Goal: Task Accomplishment & Management: Use online tool/utility

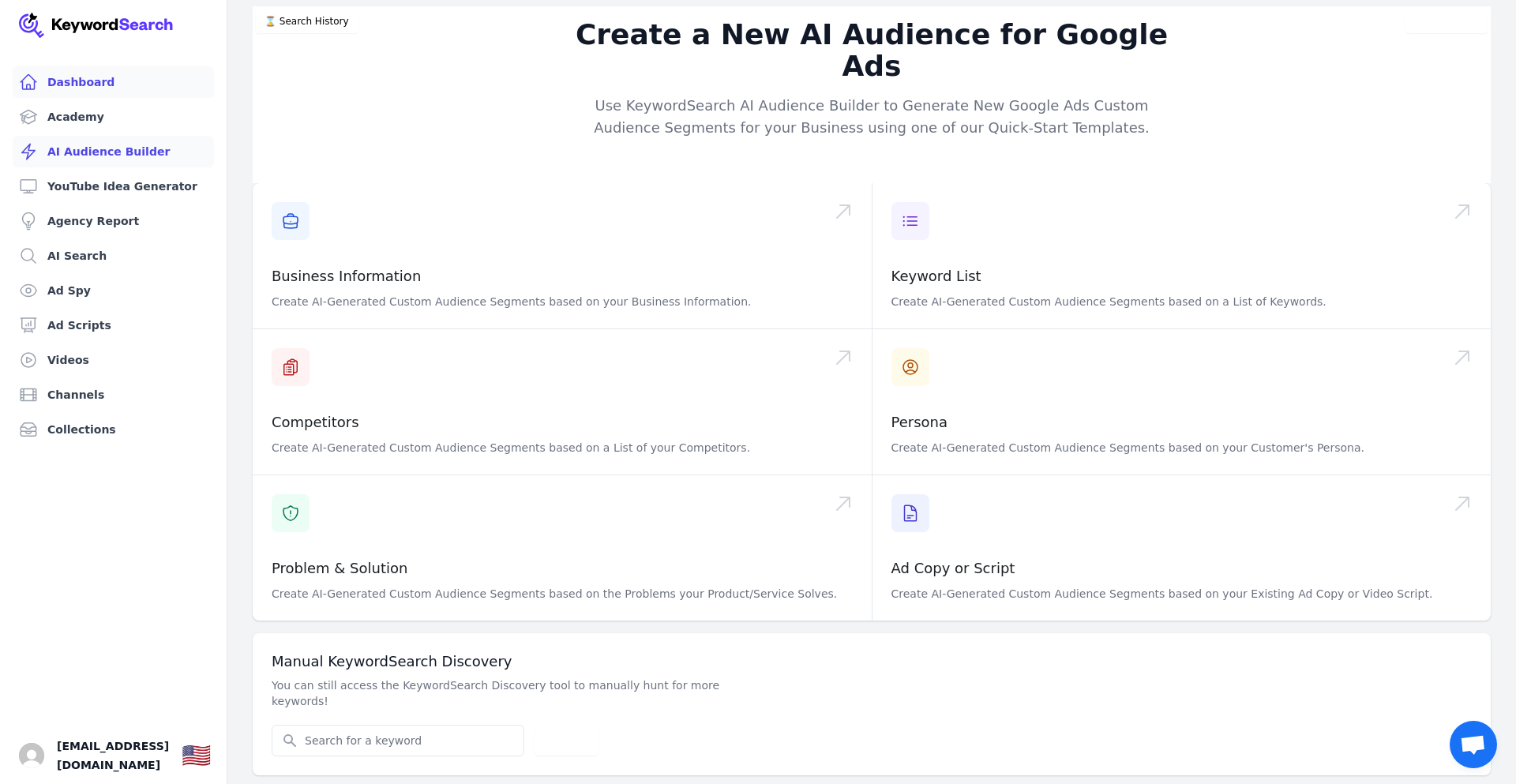
click at [85, 79] on link "Dashboard" at bounding box center [113, 82] width 201 height 31
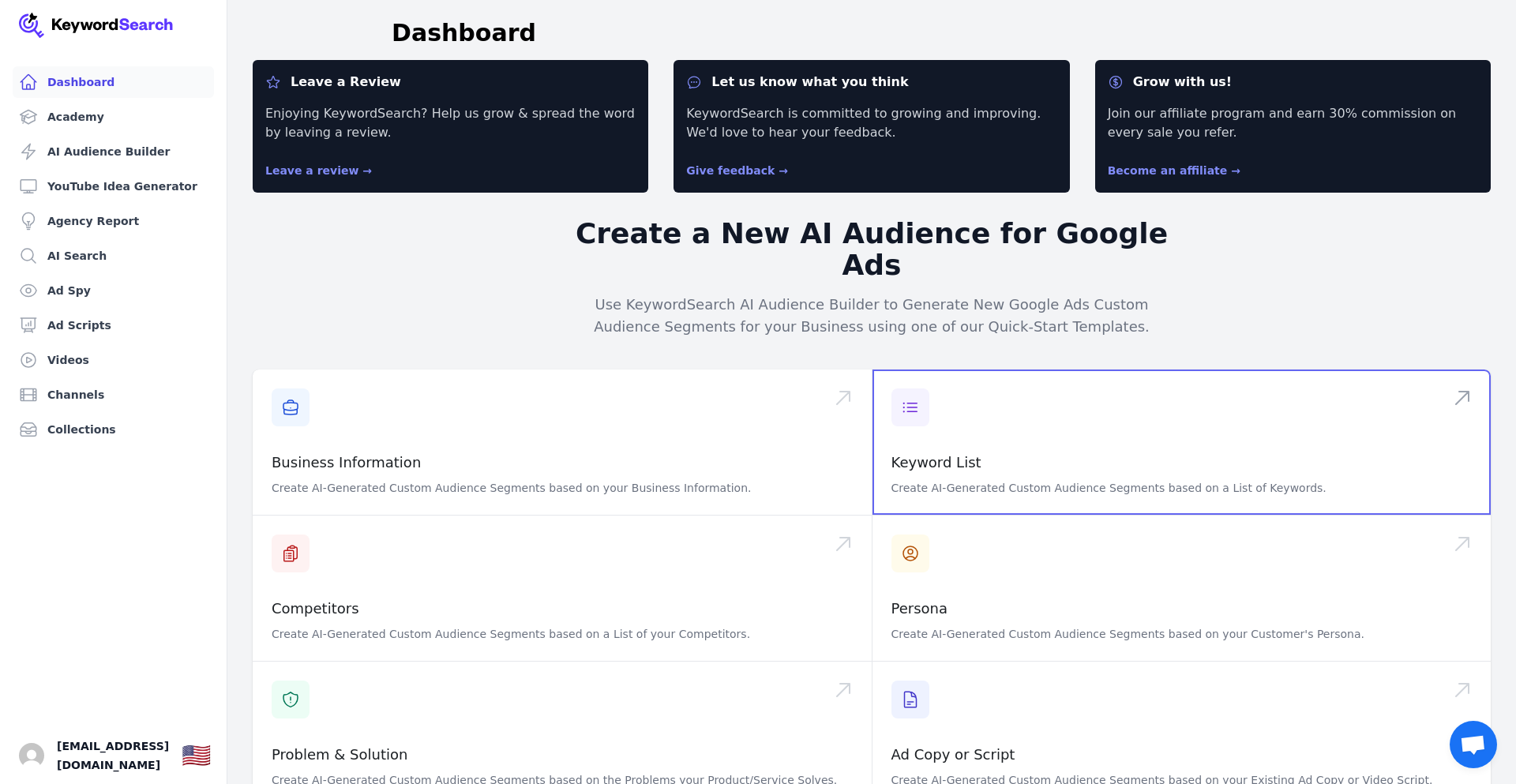
click at [952, 445] on span at bounding box center [1181, 442] width 619 height 145
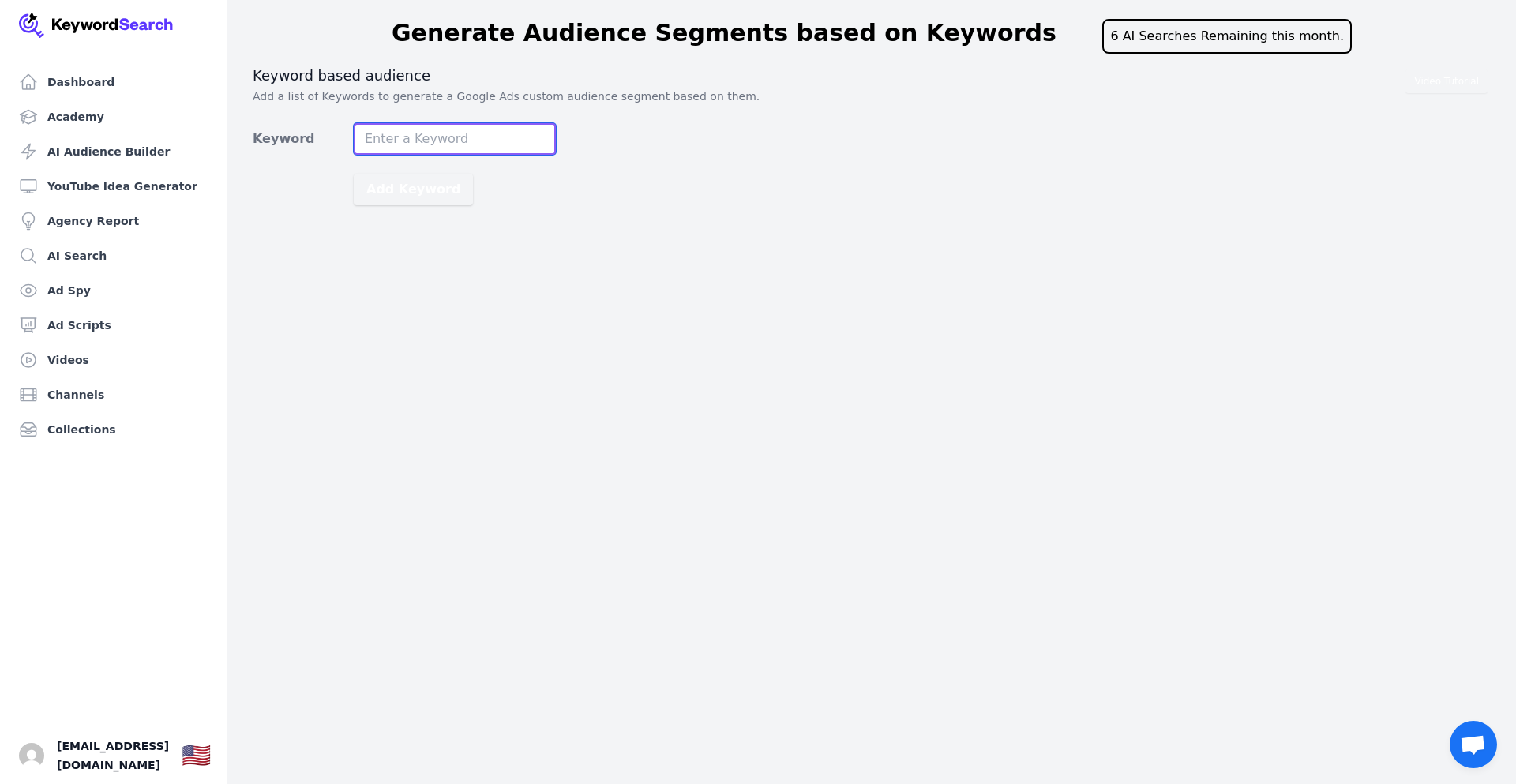
click at [448, 144] on input "Keyword" at bounding box center [454, 139] width 202 height 31
click at [449, 145] on input "Keyword" at bounding box center [454, 139] width 202 height 31
click at [422, 139] on input "Keyword" at bounding box center [454, 139] width 202 height 31
type input "w"
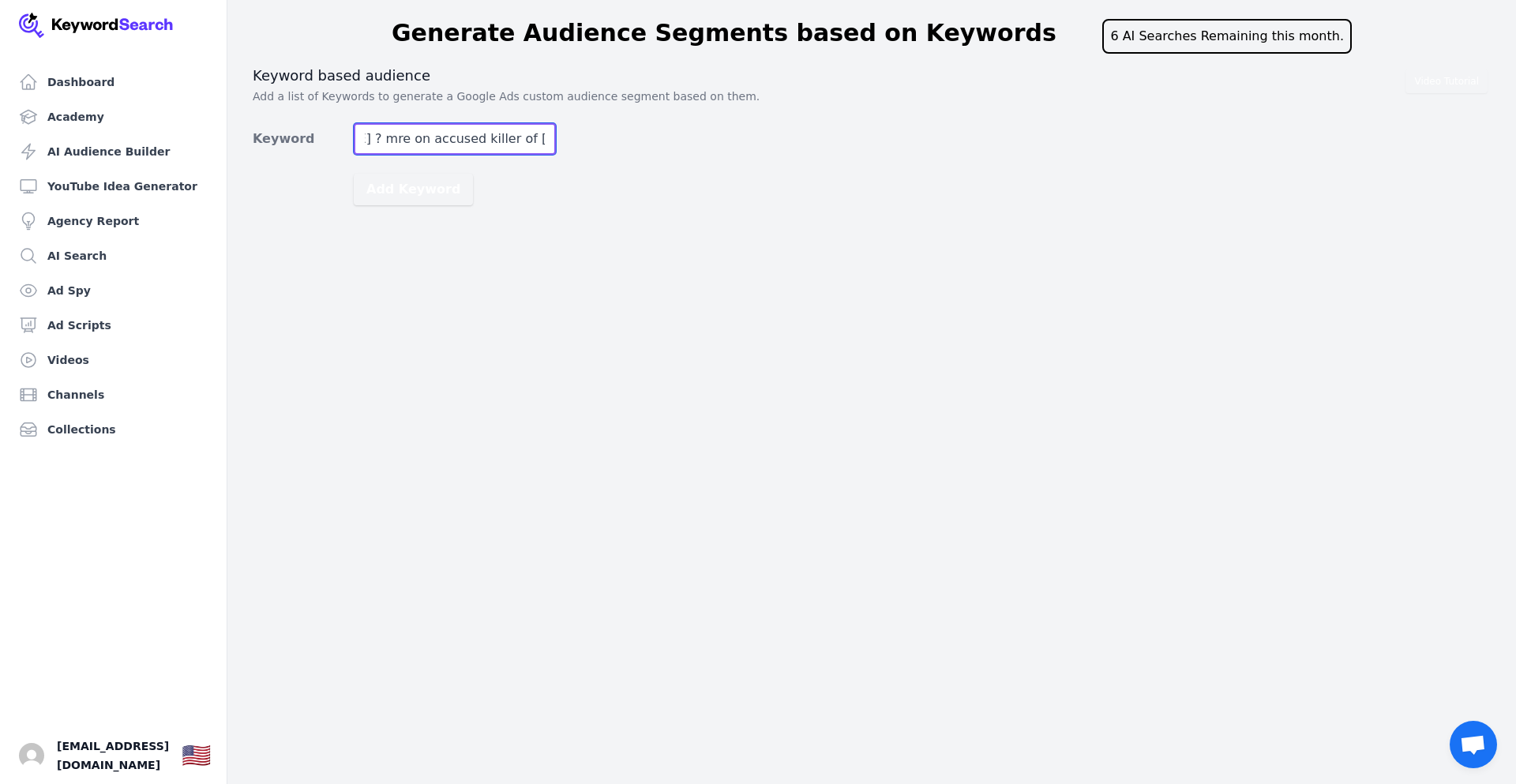
type input "Who Is [PERSON_NAME] ? mre on accused killer of [PERSON_NAME]"
click at [353, 173] on button "Add Keyword" at bounding box center [413, 189] width 120 height 31
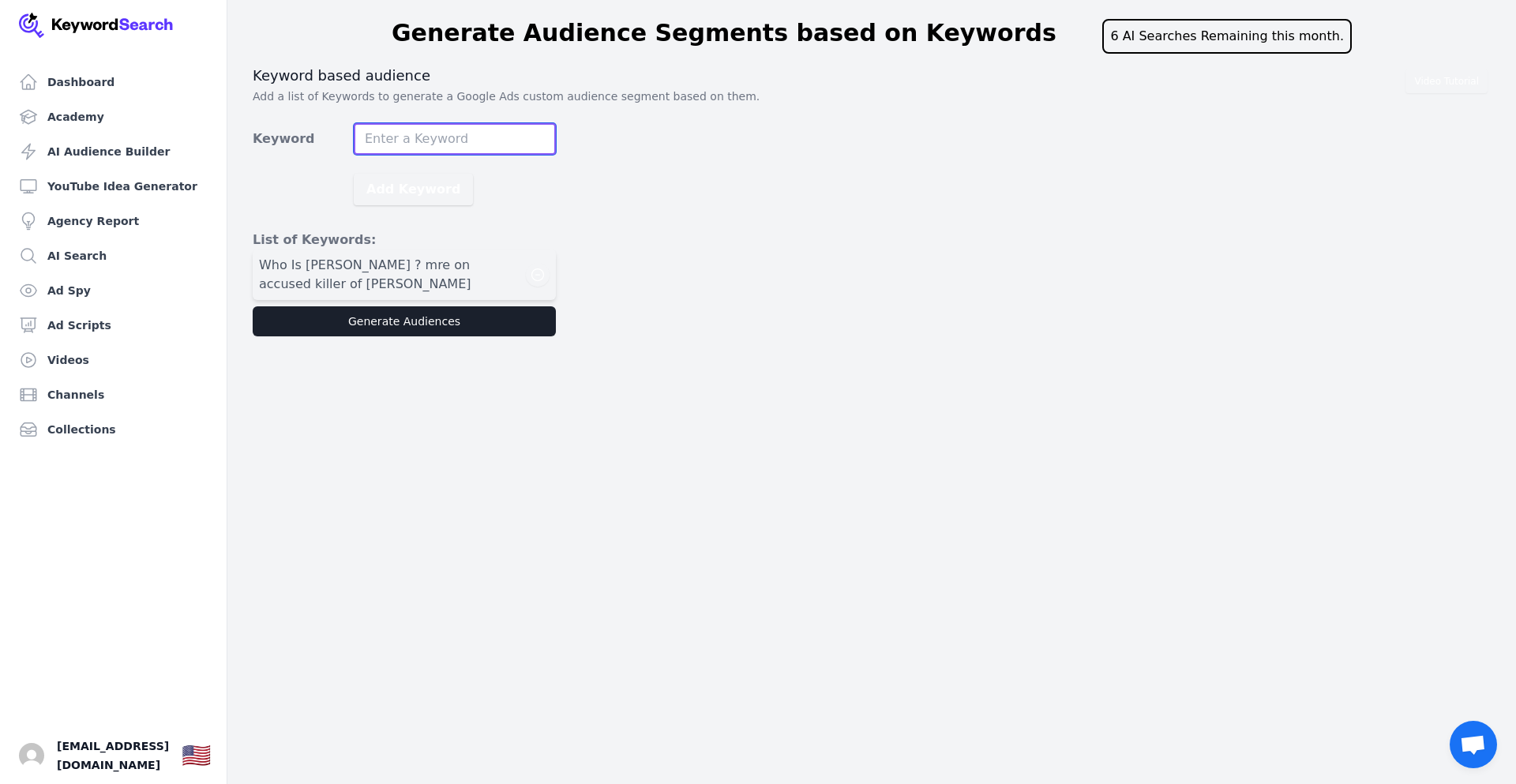
scroll to position [0, 0]
click at [411, 326] on button "Generate Audiences" at bounding box center [405, 321] width 304 height 30
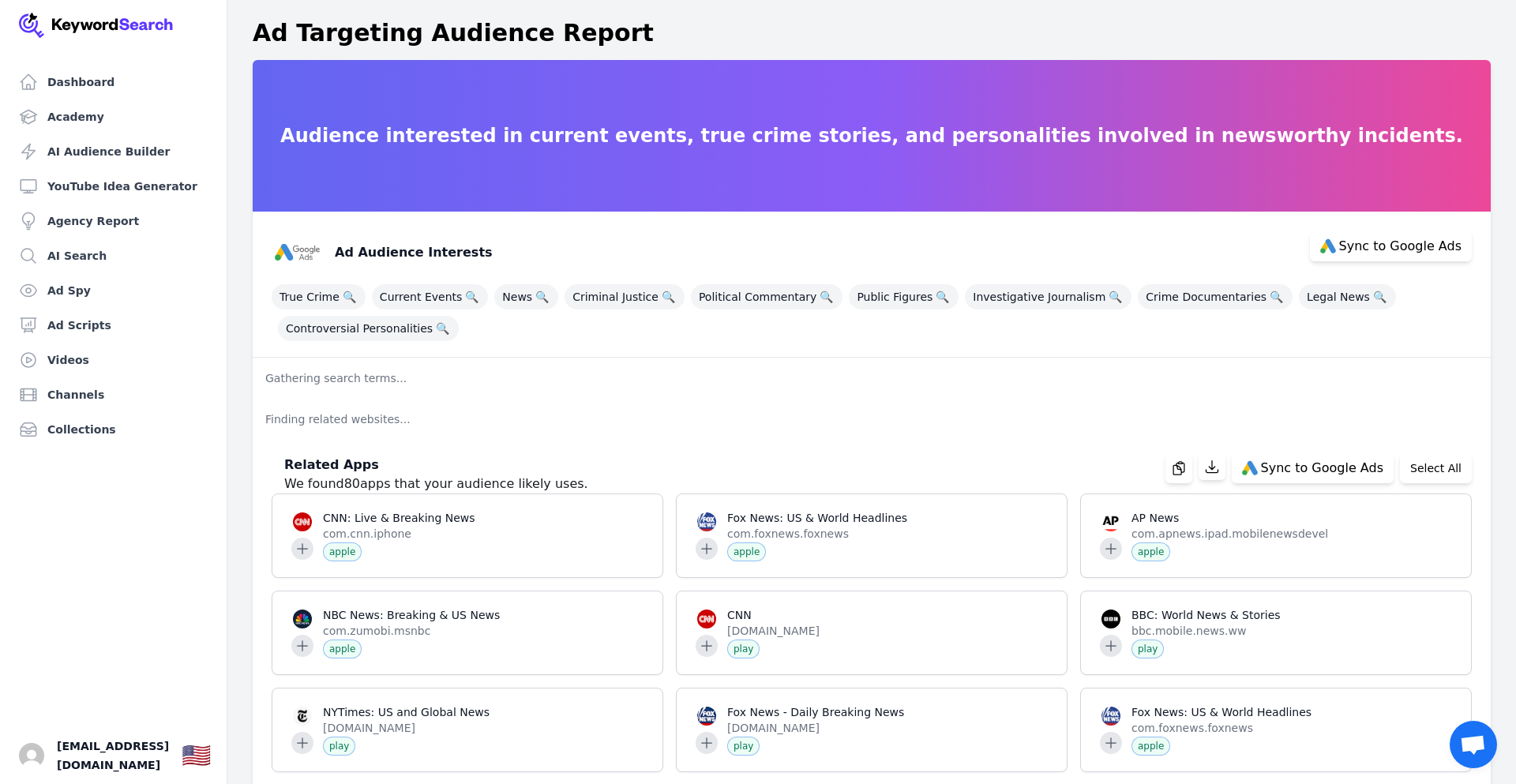
click at [712, 387] on p "Gathering search terms..." at bounding box center [872, 378] width 1238 height 41
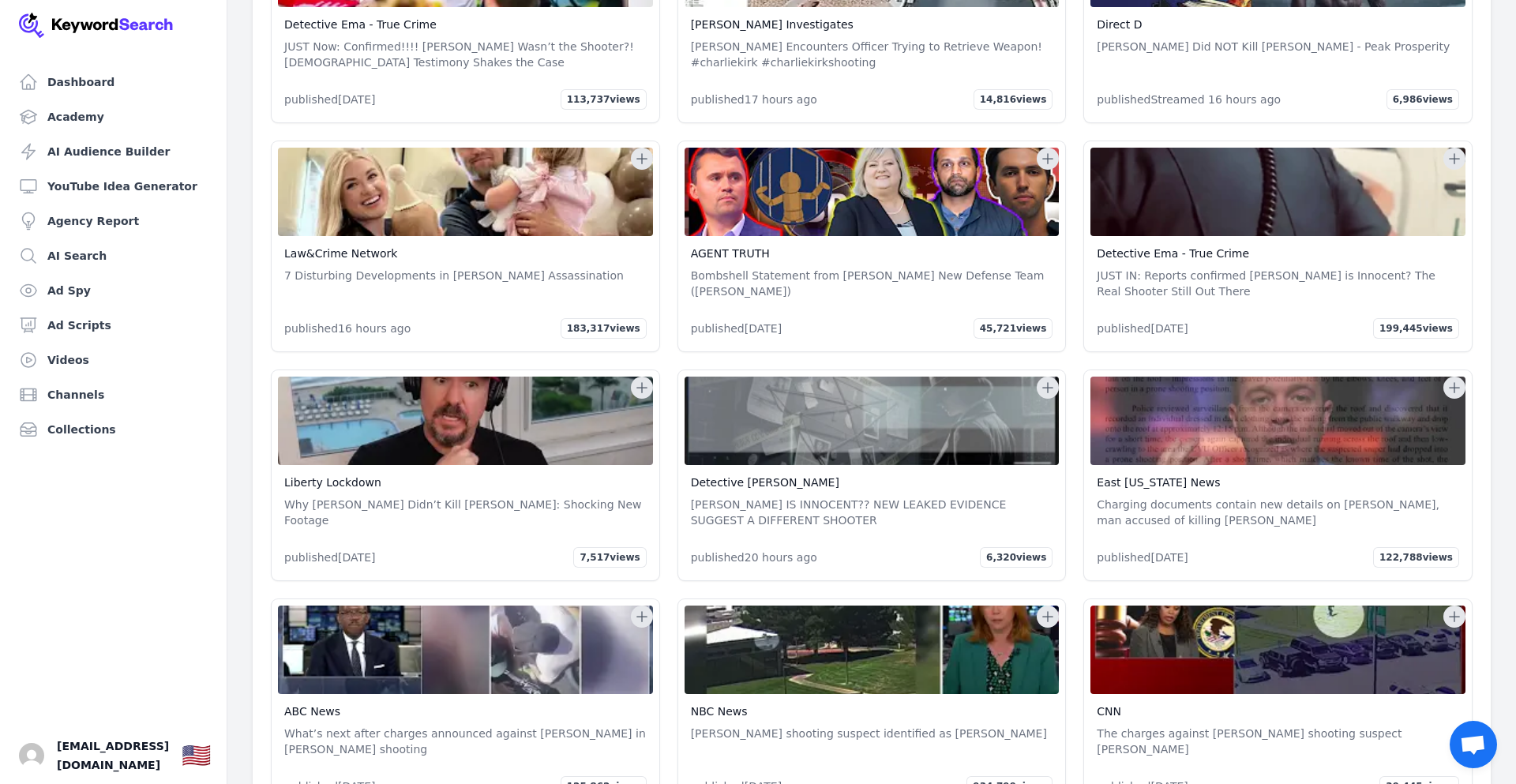
scroll to position [17683, 0]
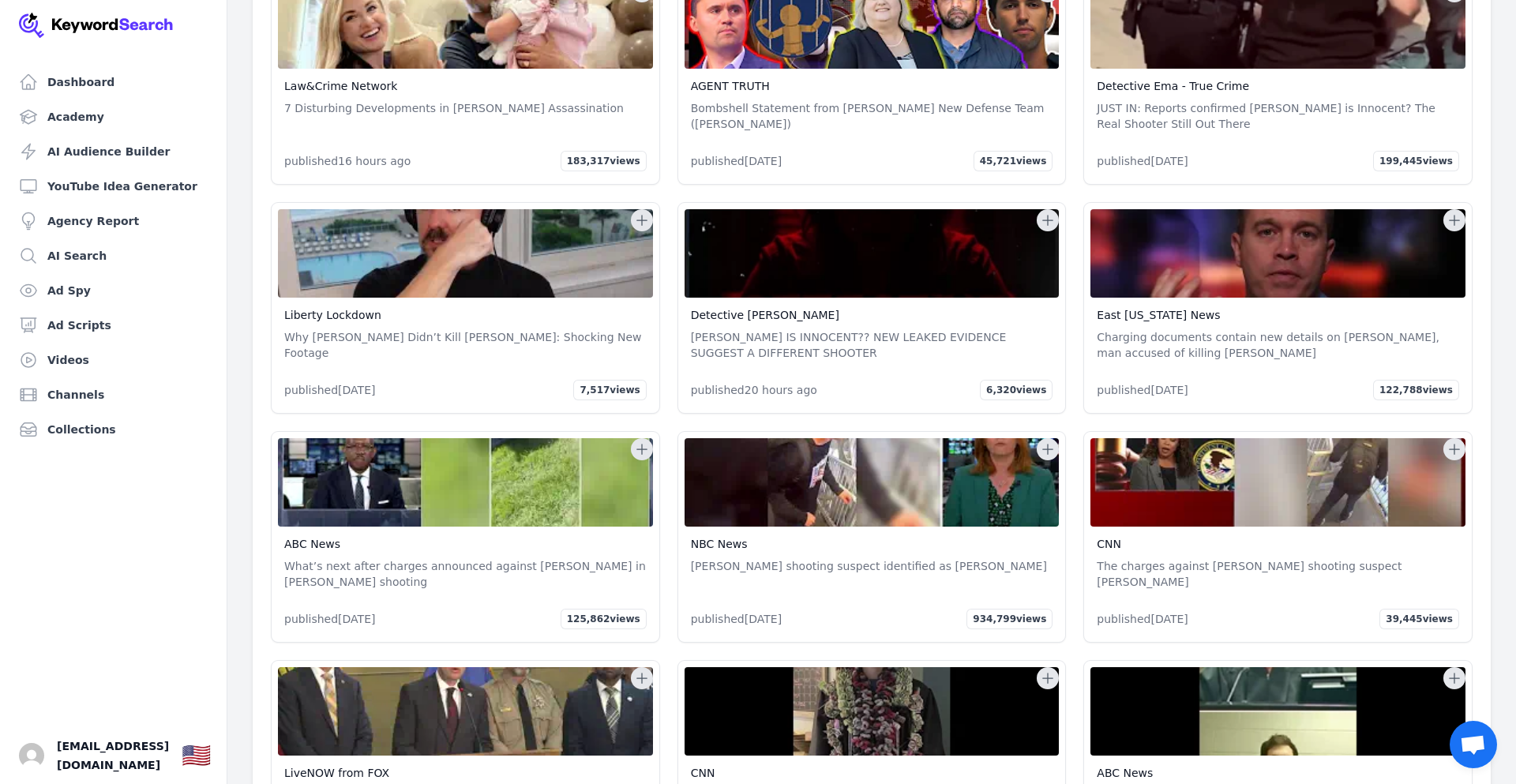
click at [1318, 558] on p "The charges against [PERSON_NAME] shooting suspect [PERSON_NAME]" at bounding box center [1278, 574] width 362 height 31
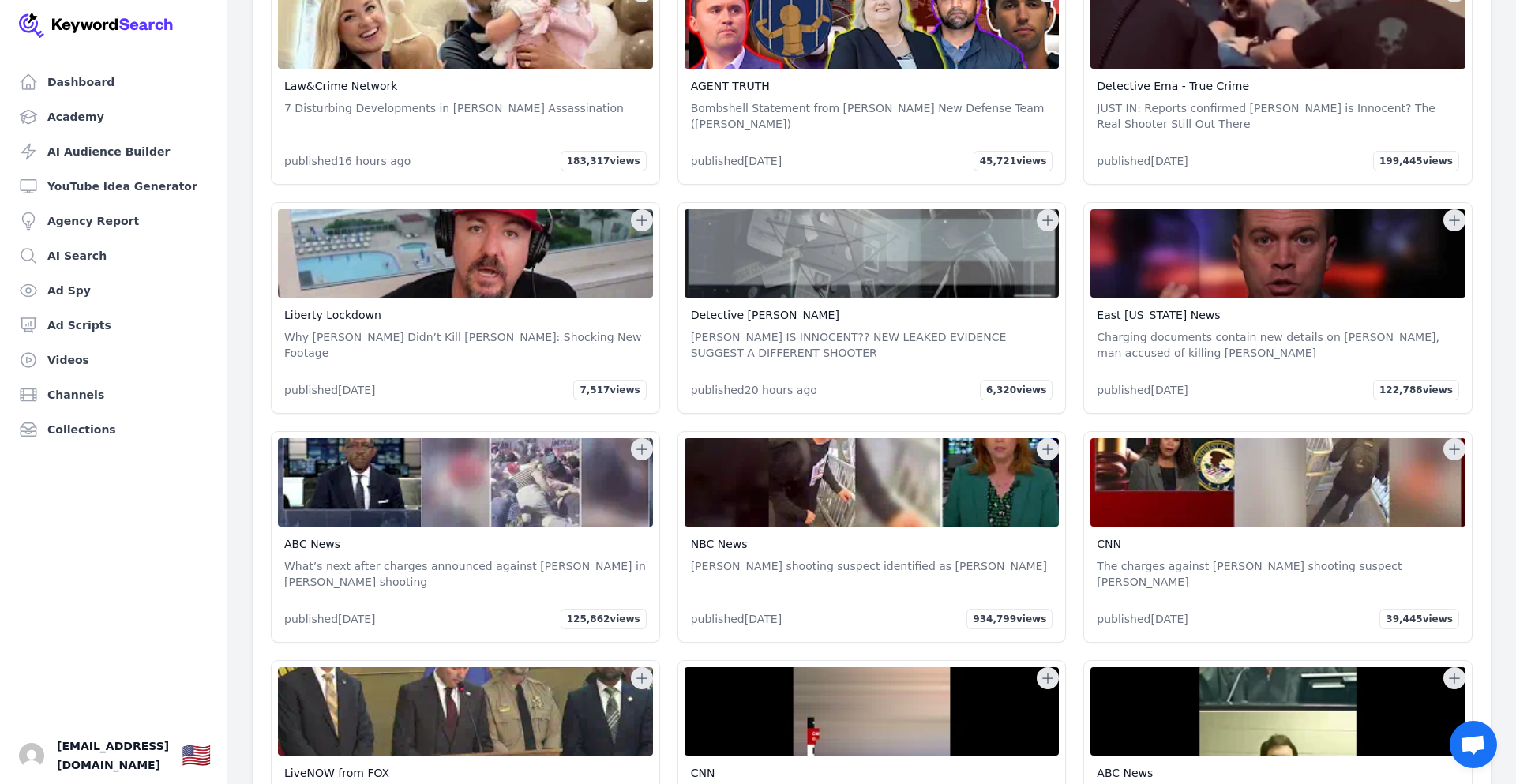
click at [1186, 438] on img at bounding box center [1277, 481] width 375 height 89
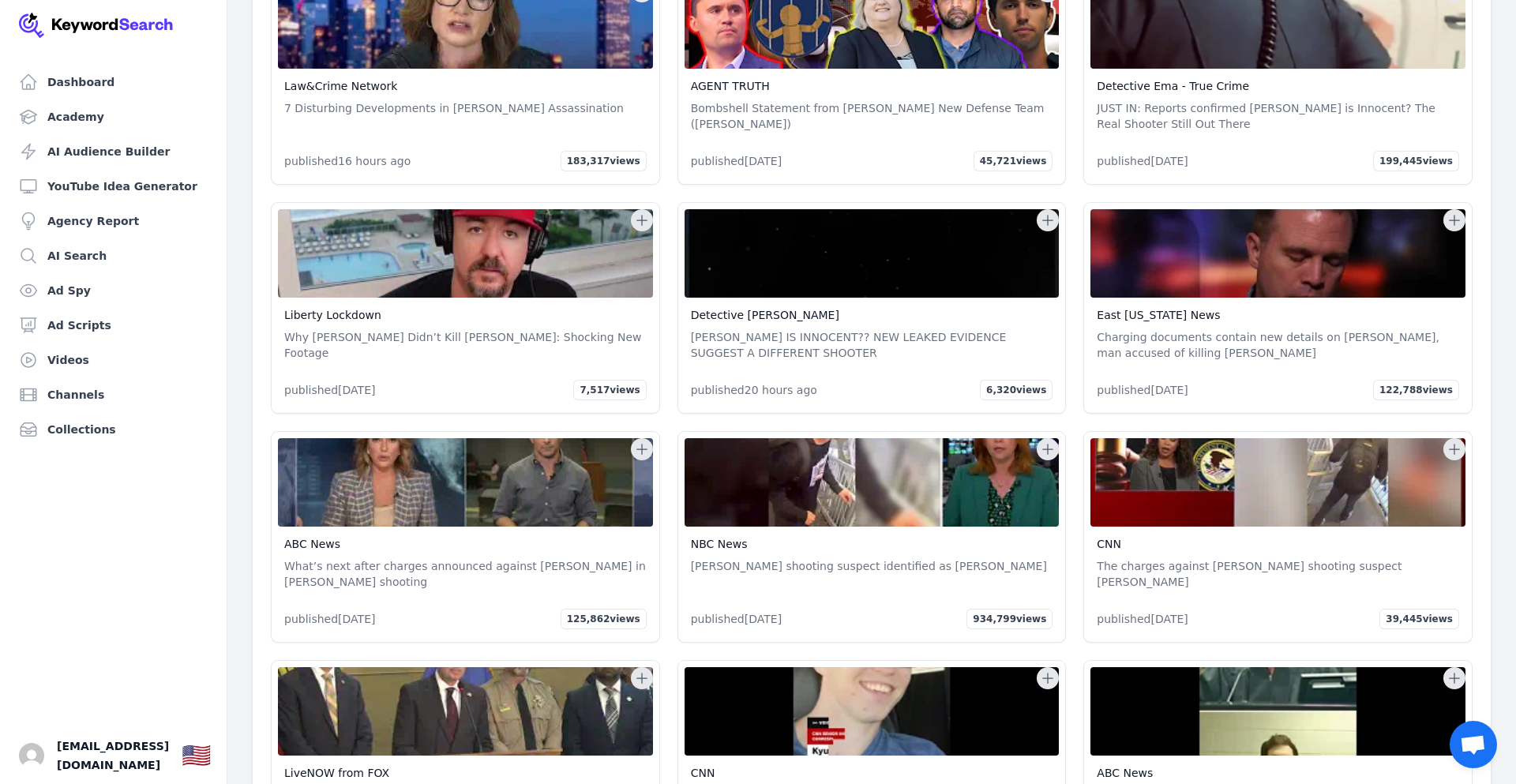
click at [1186, 438] on img at bounding box center [1277, 481] width 375 height 89
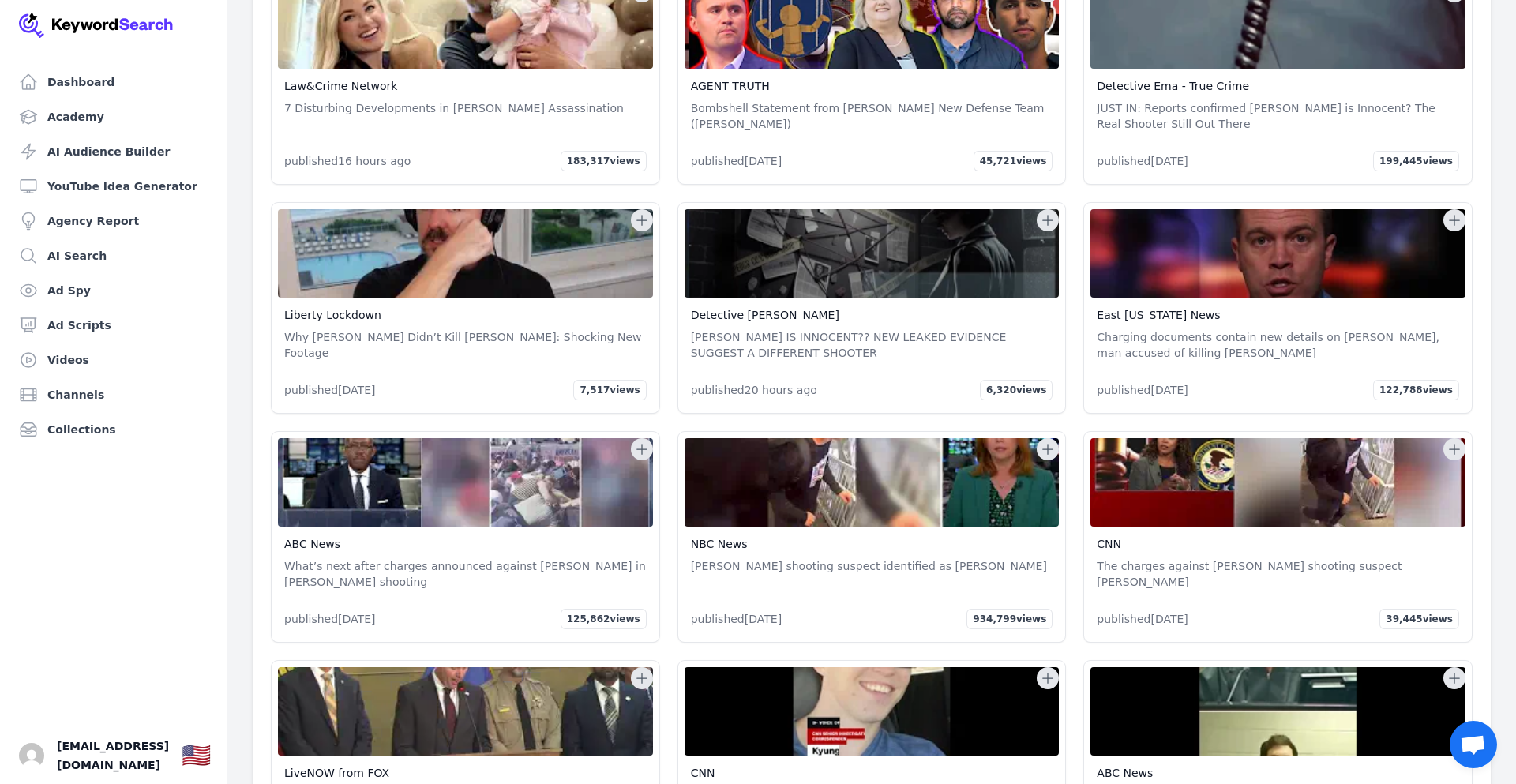
click at [1453, 442] on icon at bounding box center [1454, 449] width 16 height 16
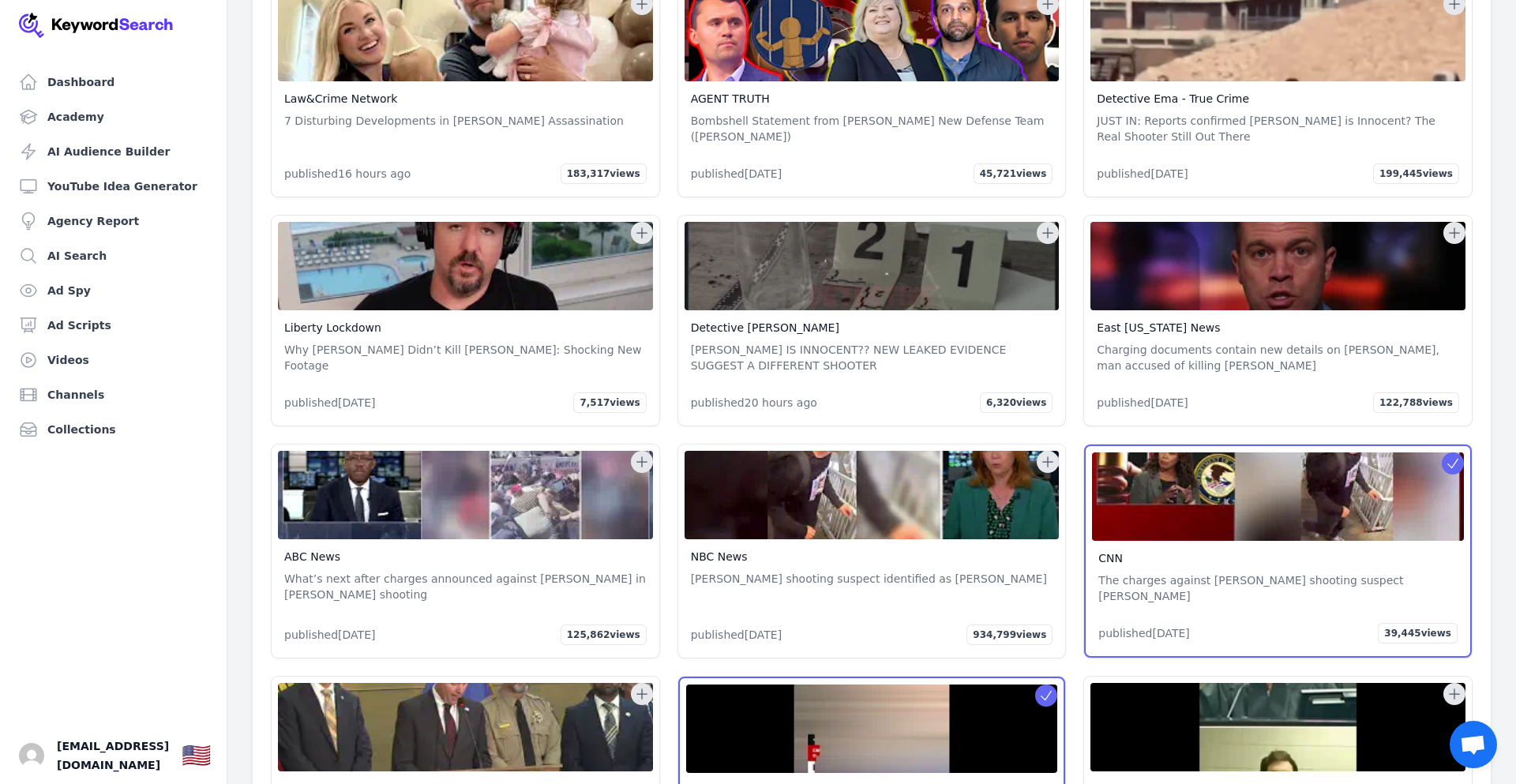
scroll to position [17687, 0]
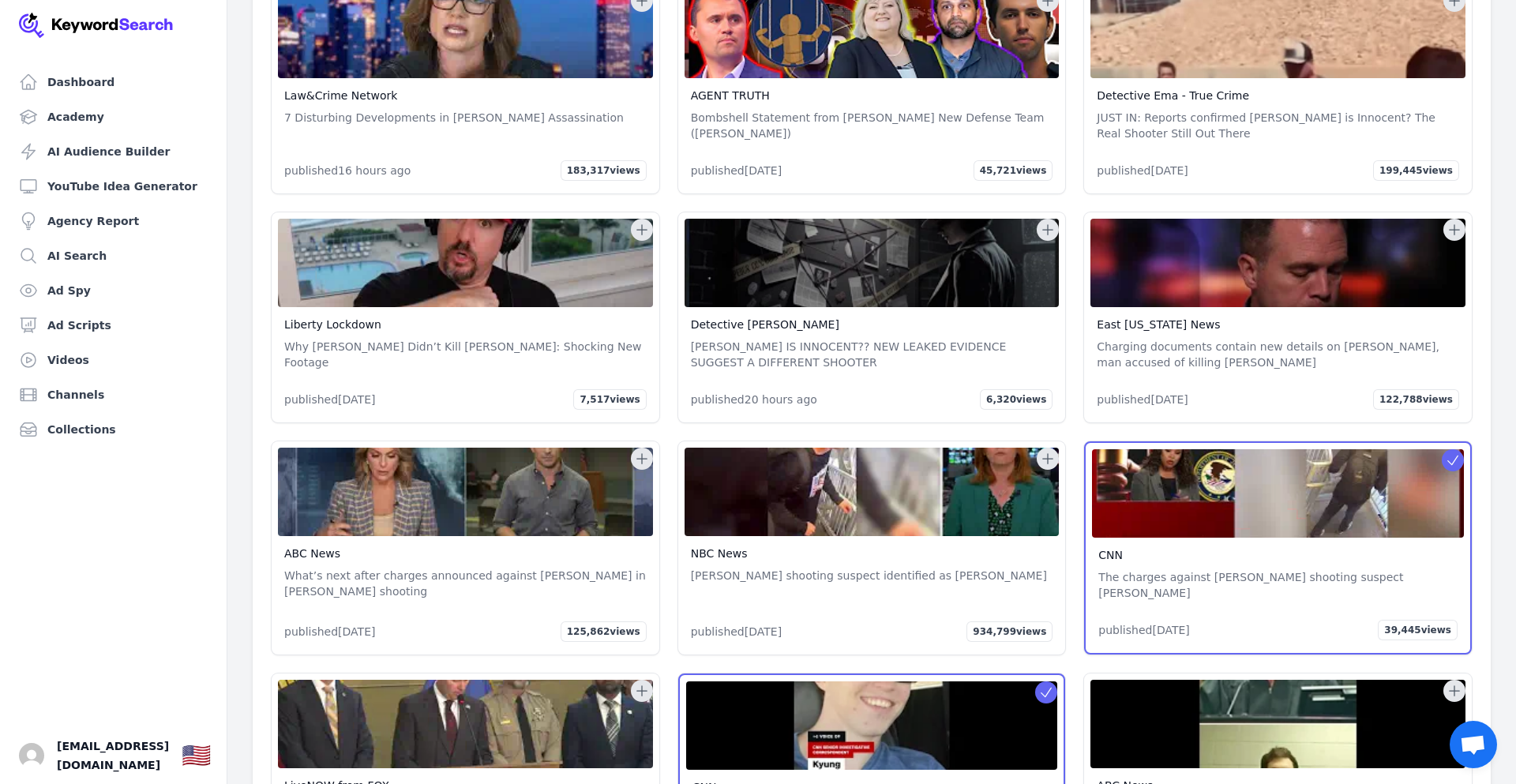
click at [1453, 452] on icon at bounding box center [1453, 460] width 16 height 16
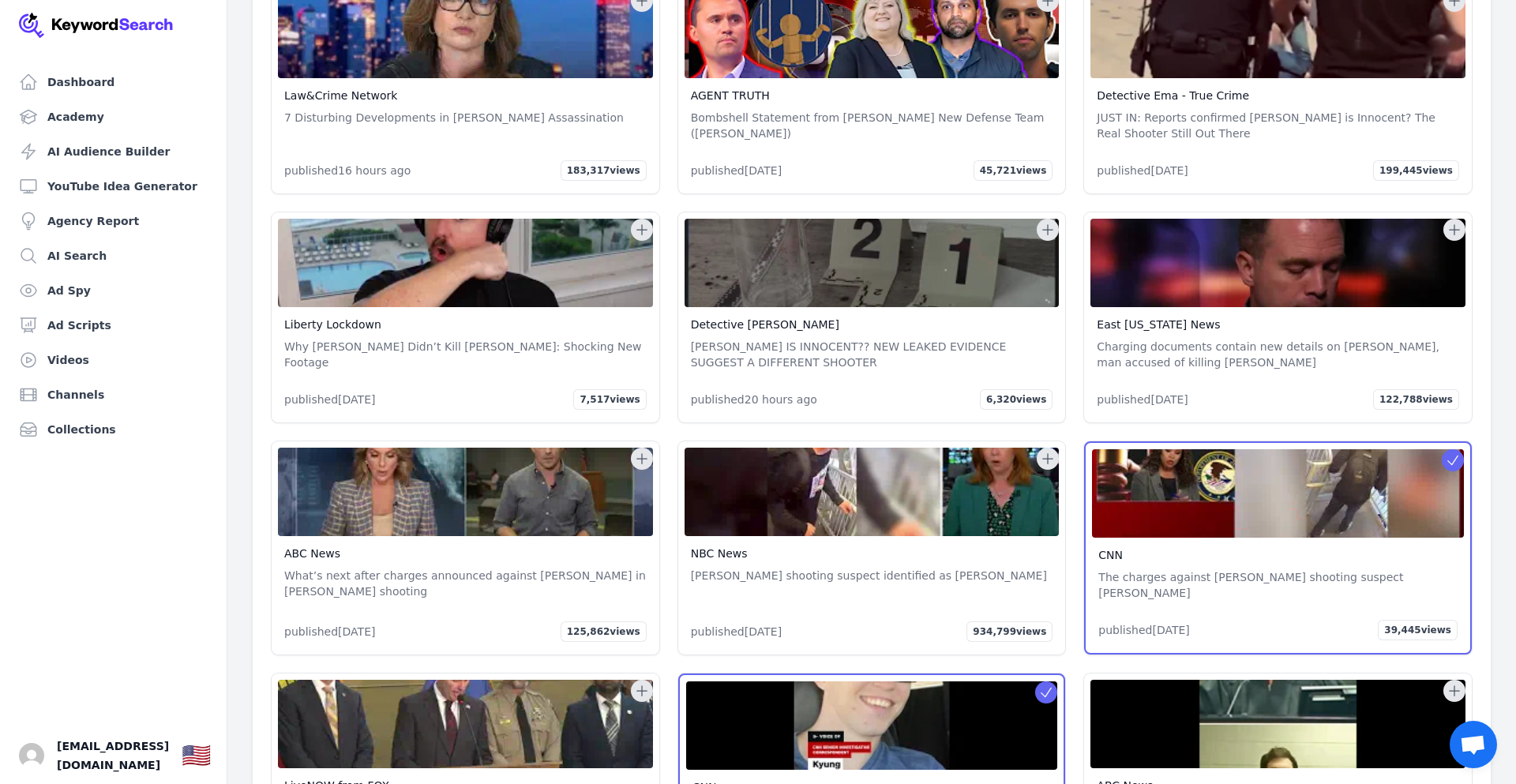
scroll to position [17683, 0]
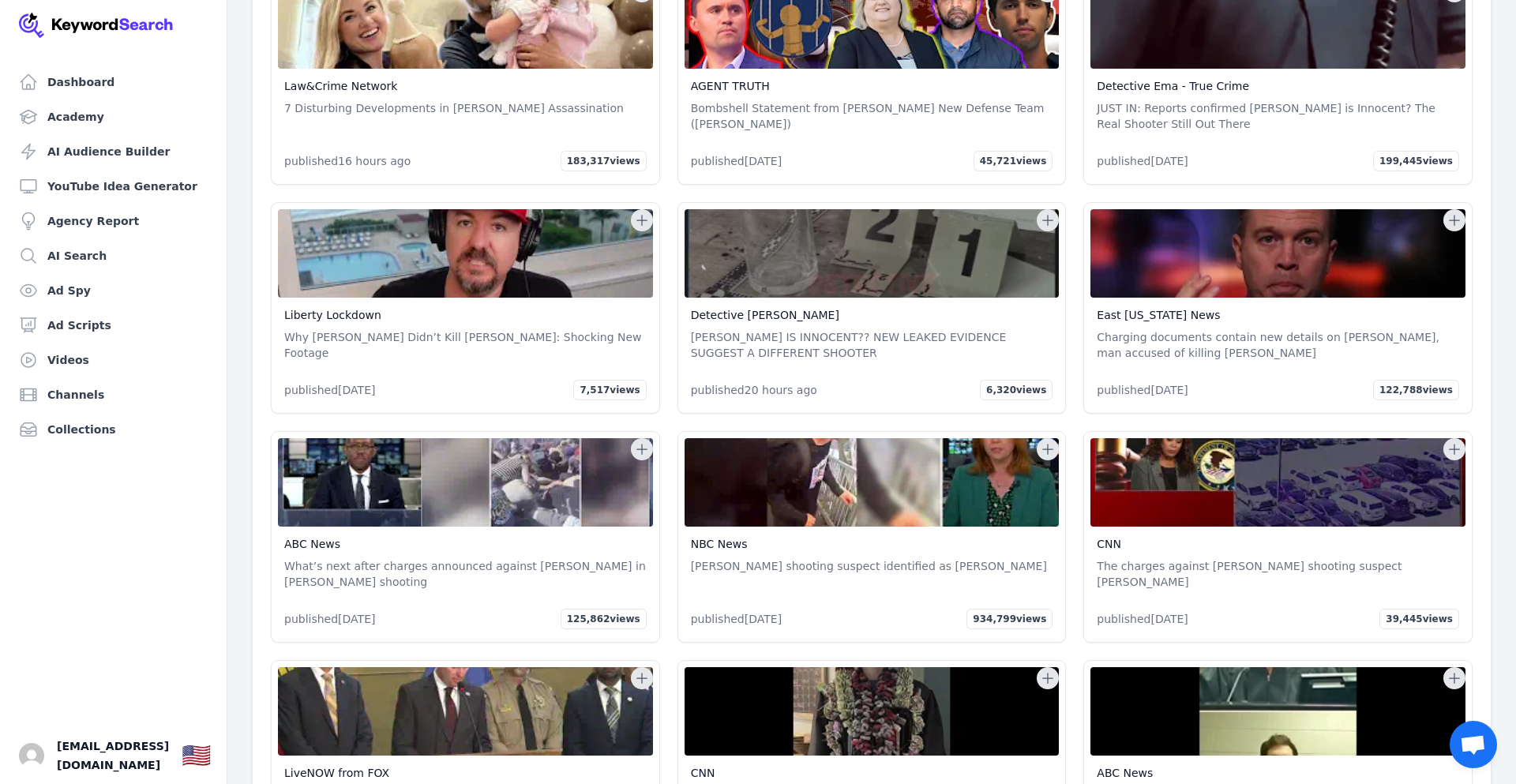
click at [1453, 442] on icon at bounding box center [1454, 449] width 16 height 16
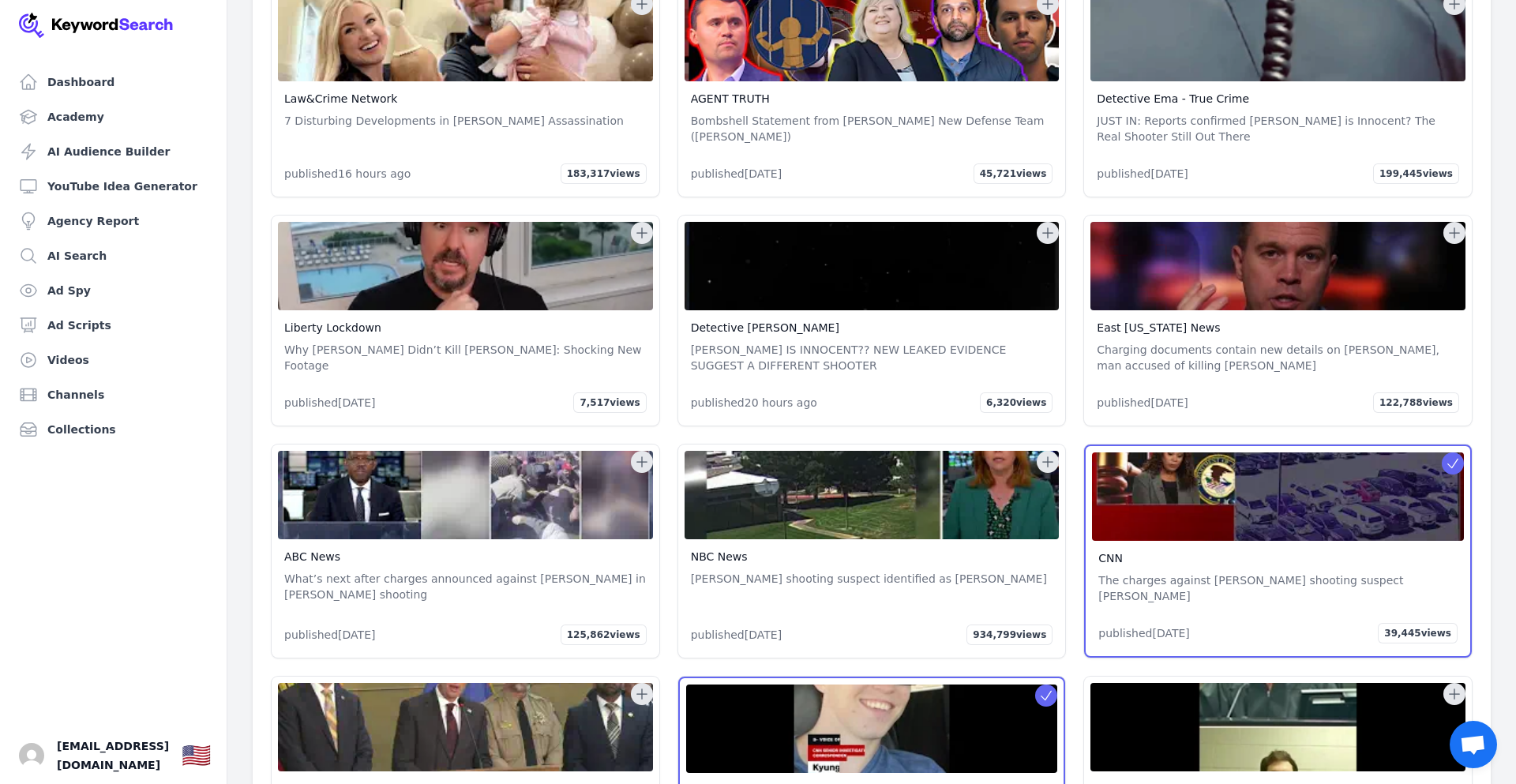
scroll to position [17687, 0]
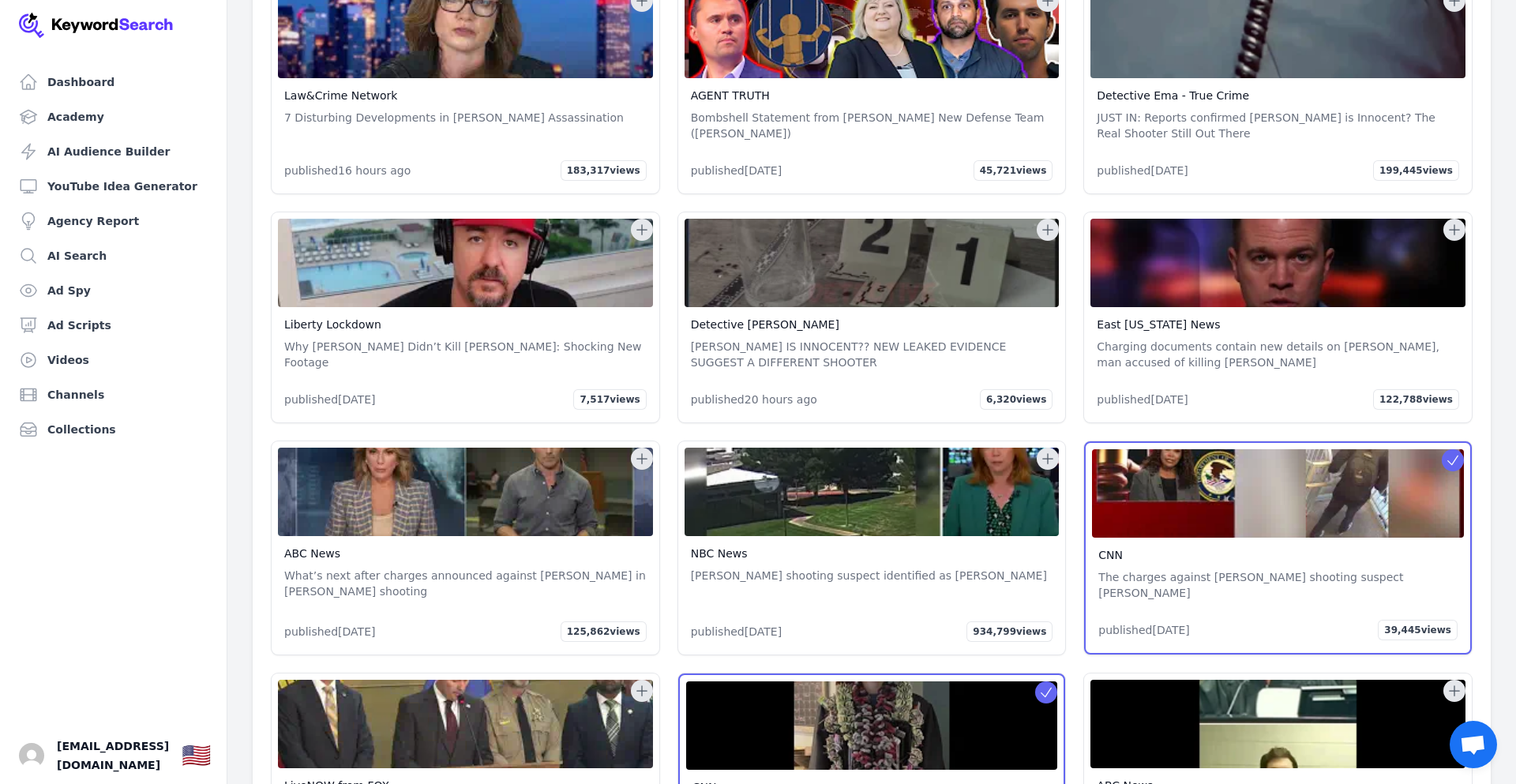
click at [1453, 452] on icon at bounding box center [1453, 460] width 16 height 16
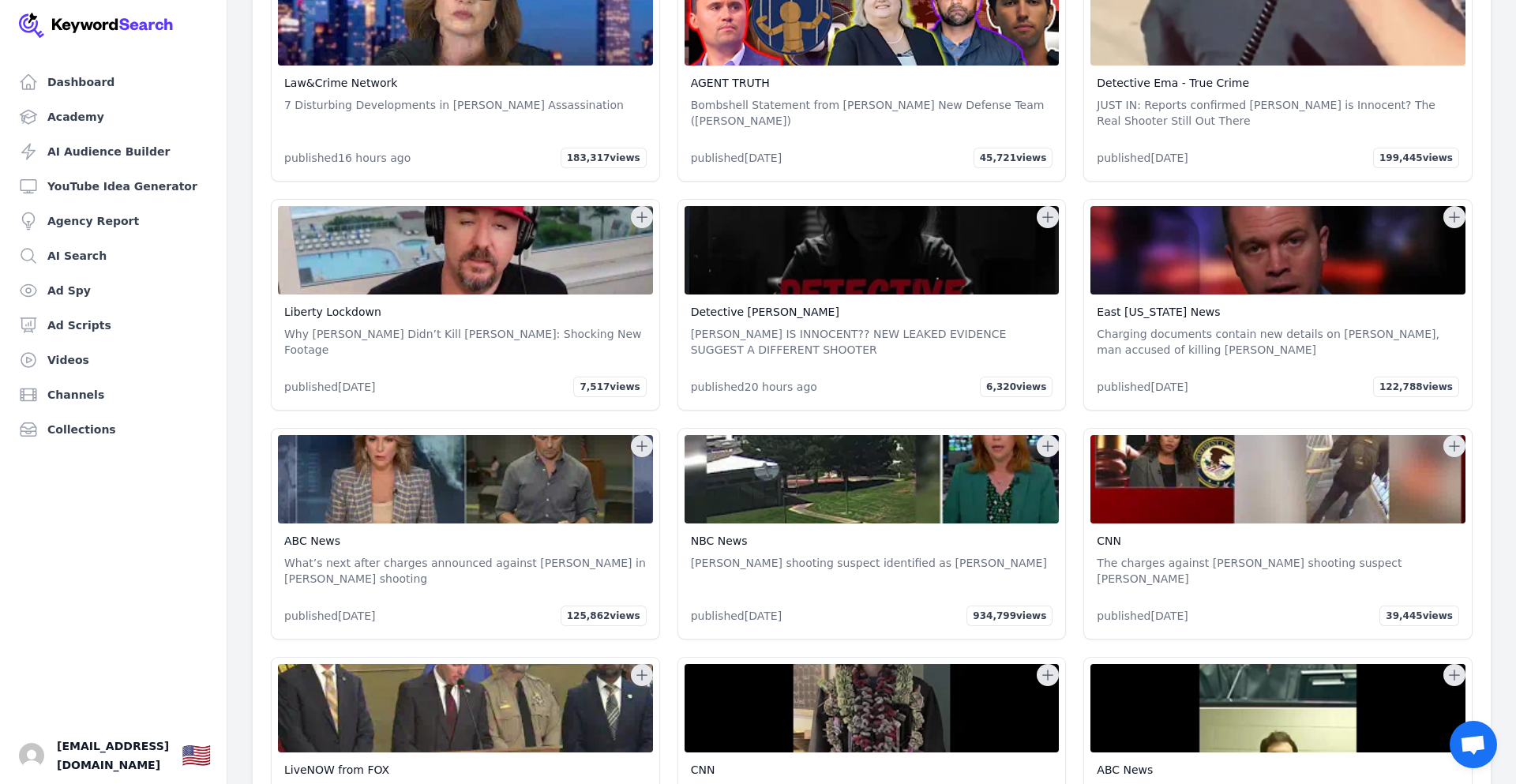
scroll to position [17683, 0]
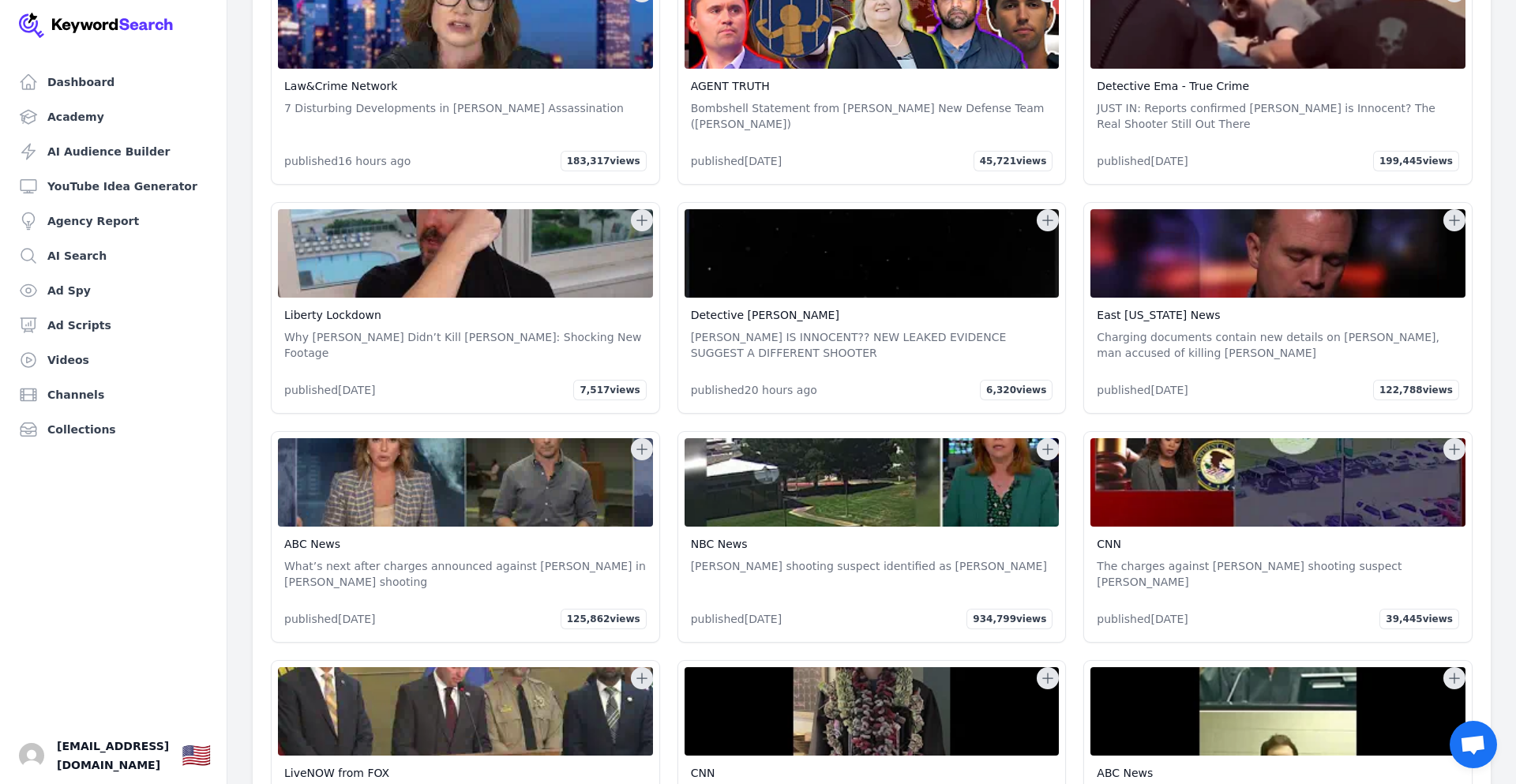
click at [1050, 442] on icon at bounding box center [1047, 449] width 16 height 16
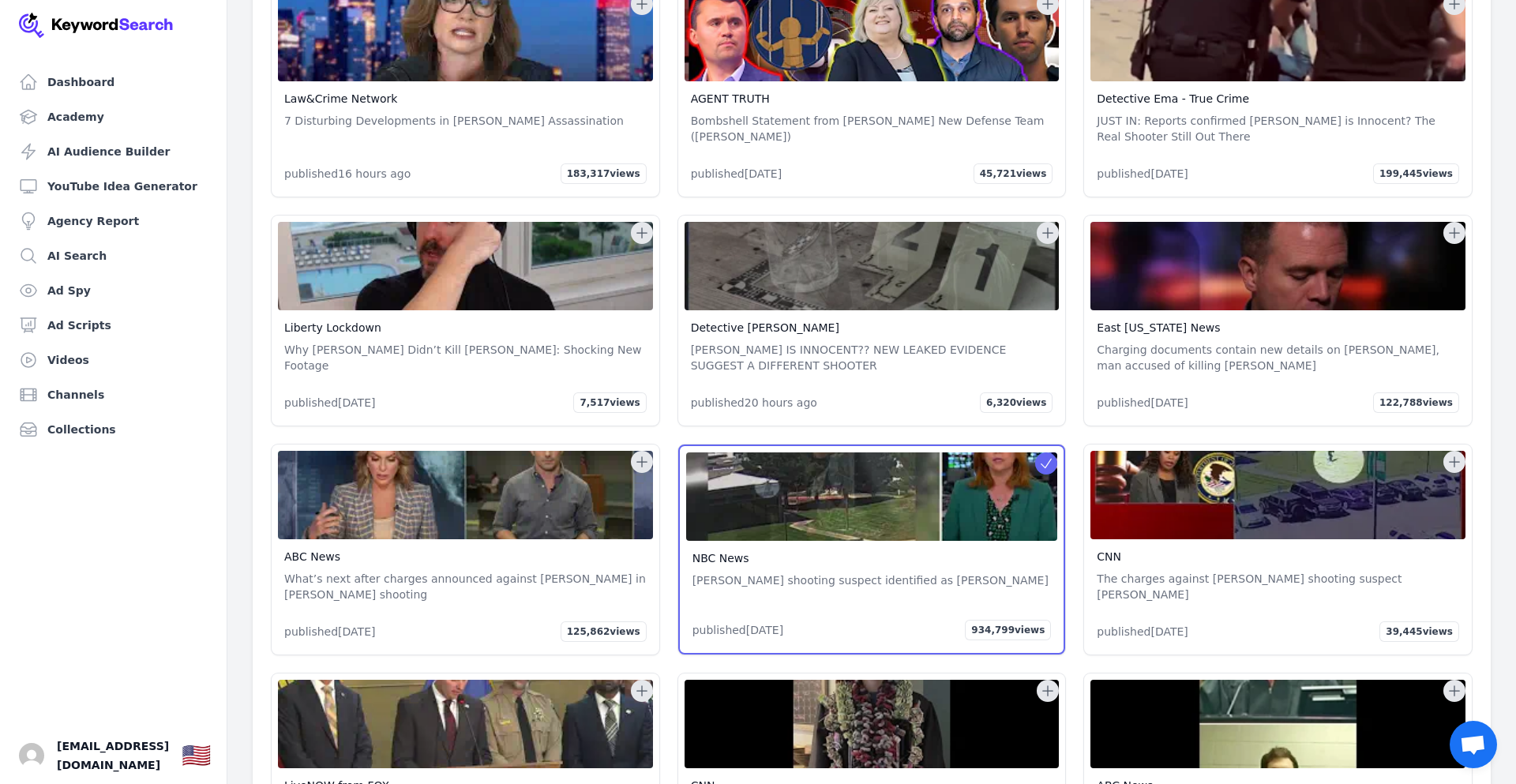
scroll to position [17702, 0]
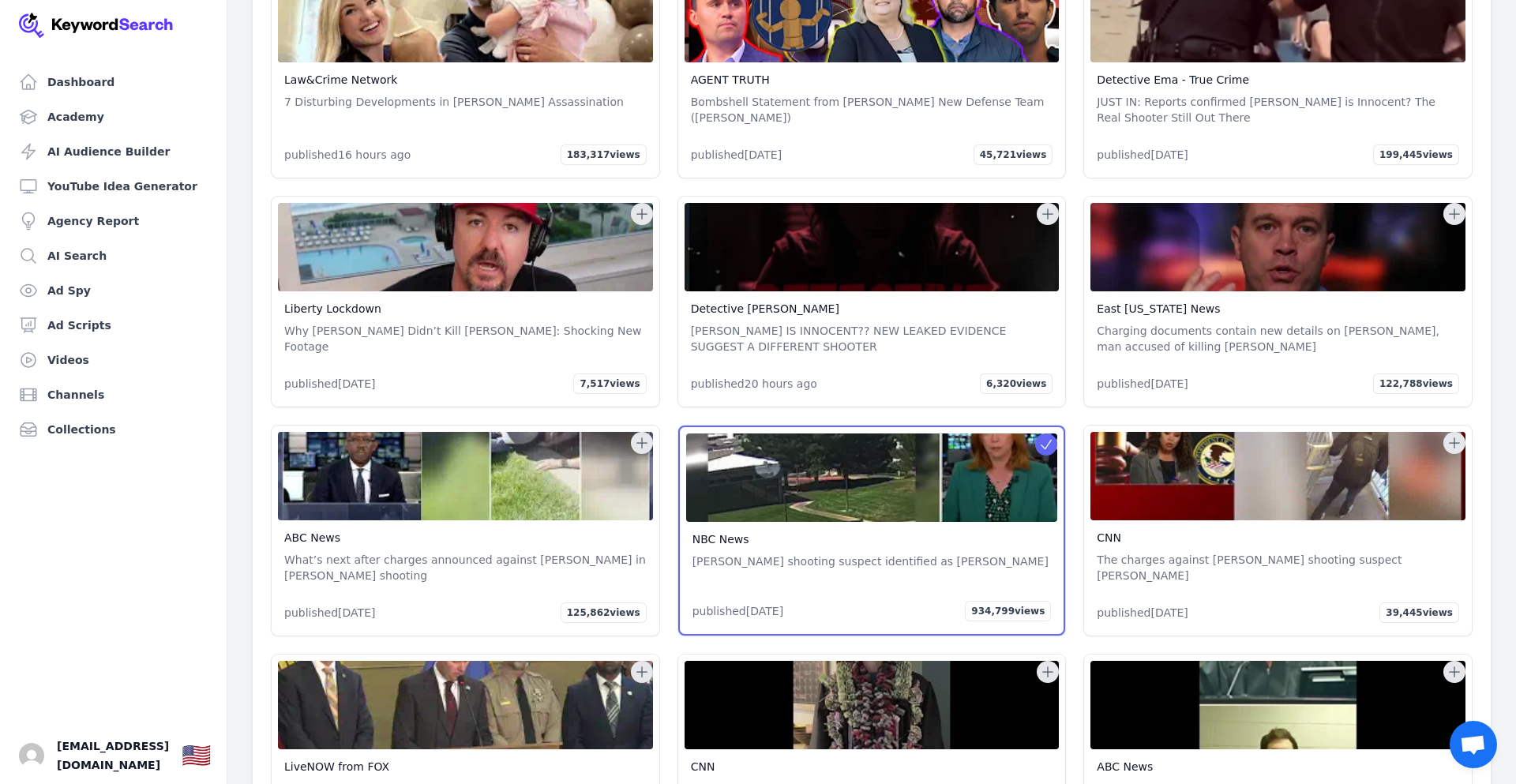
click at [801, 553] on p "[PERSON_NAME] shooting suspect identified as [PERSON_NAME]" at bounding box center [872, 561] width 359 height 16
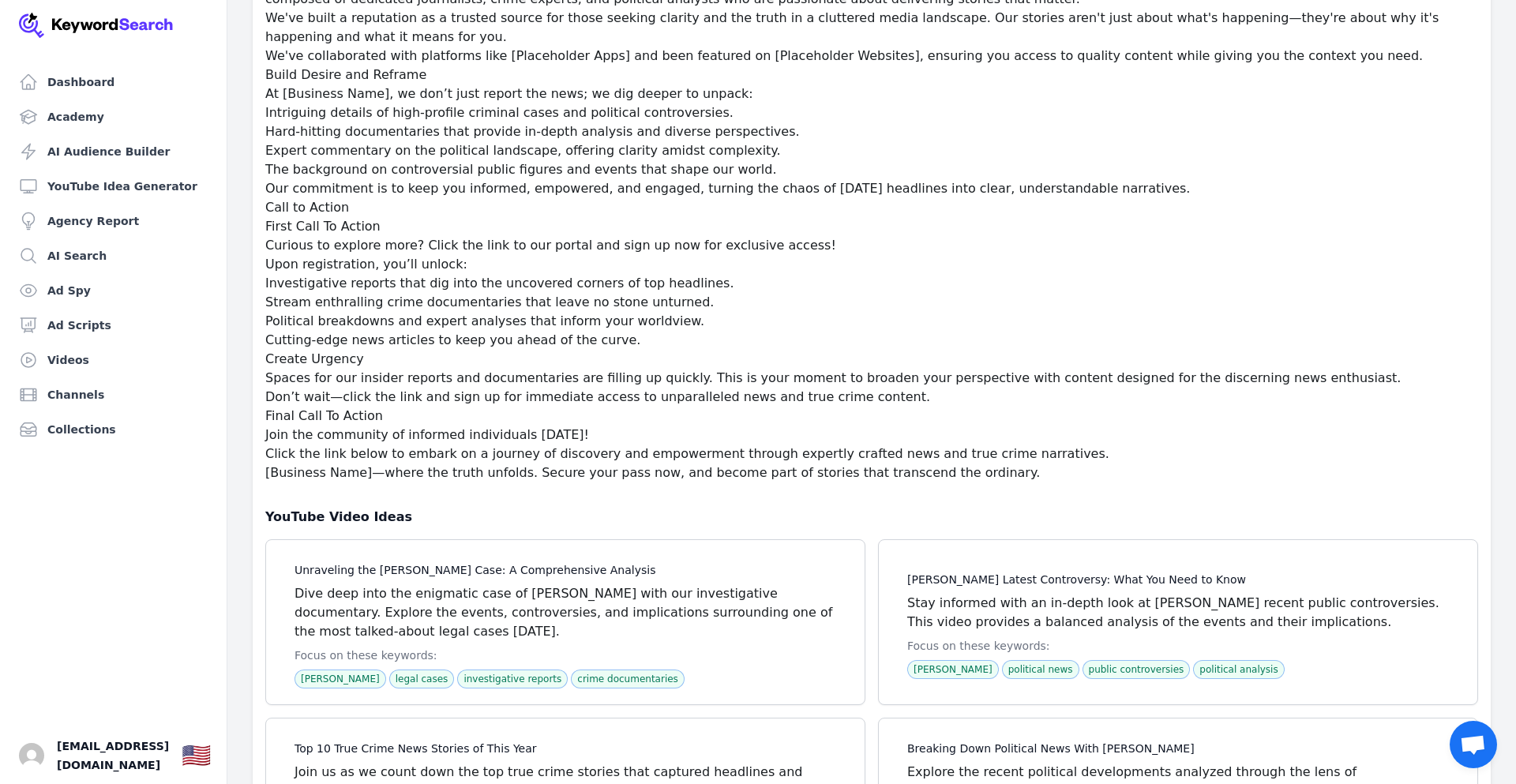
scroll to position [31971, 0]
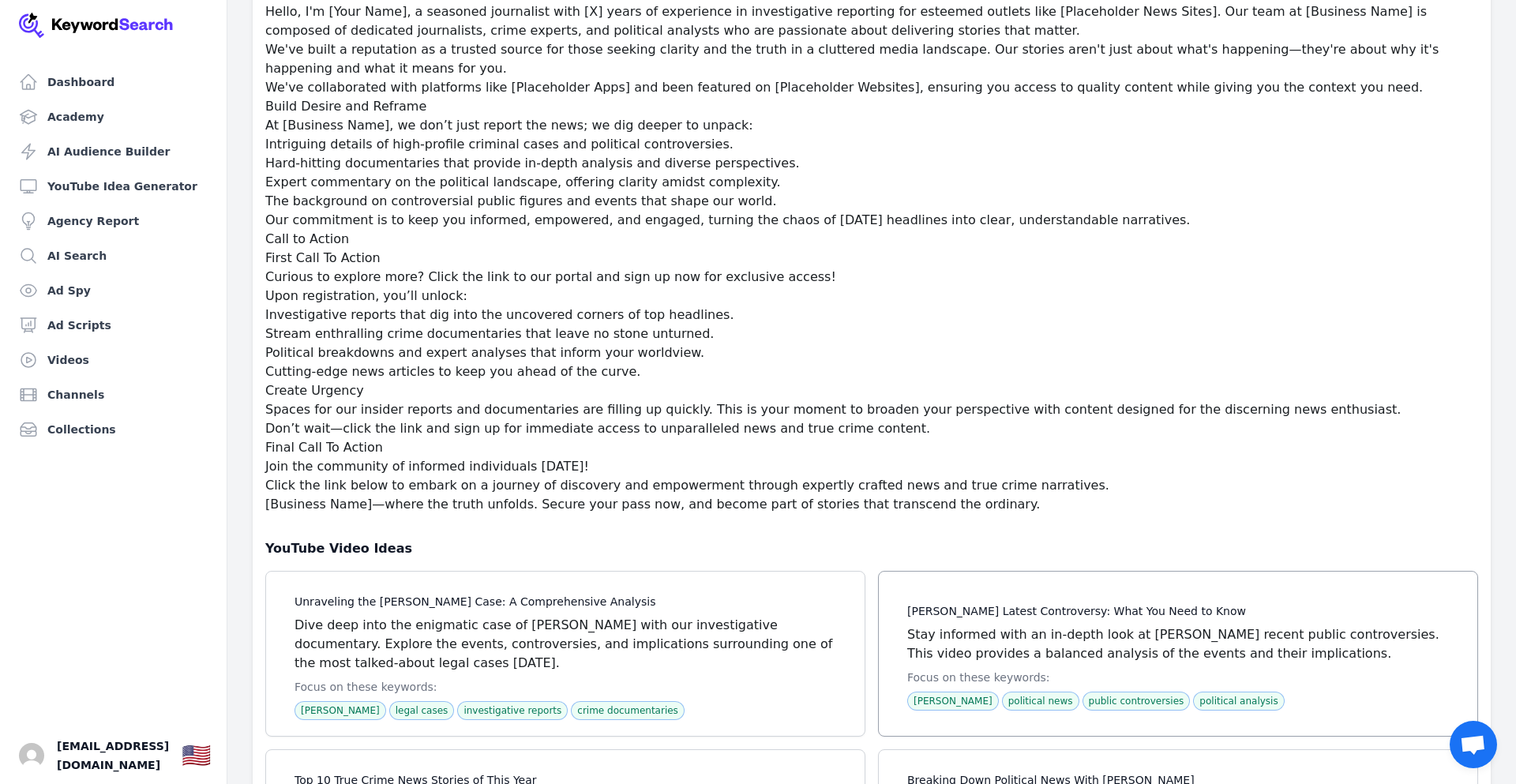
click at [941, 571] on span at bounding box center [1177, 653] width 598 height 164
click at [1002, 571] on span at bounding box center [1177, 653] width 598 height 164
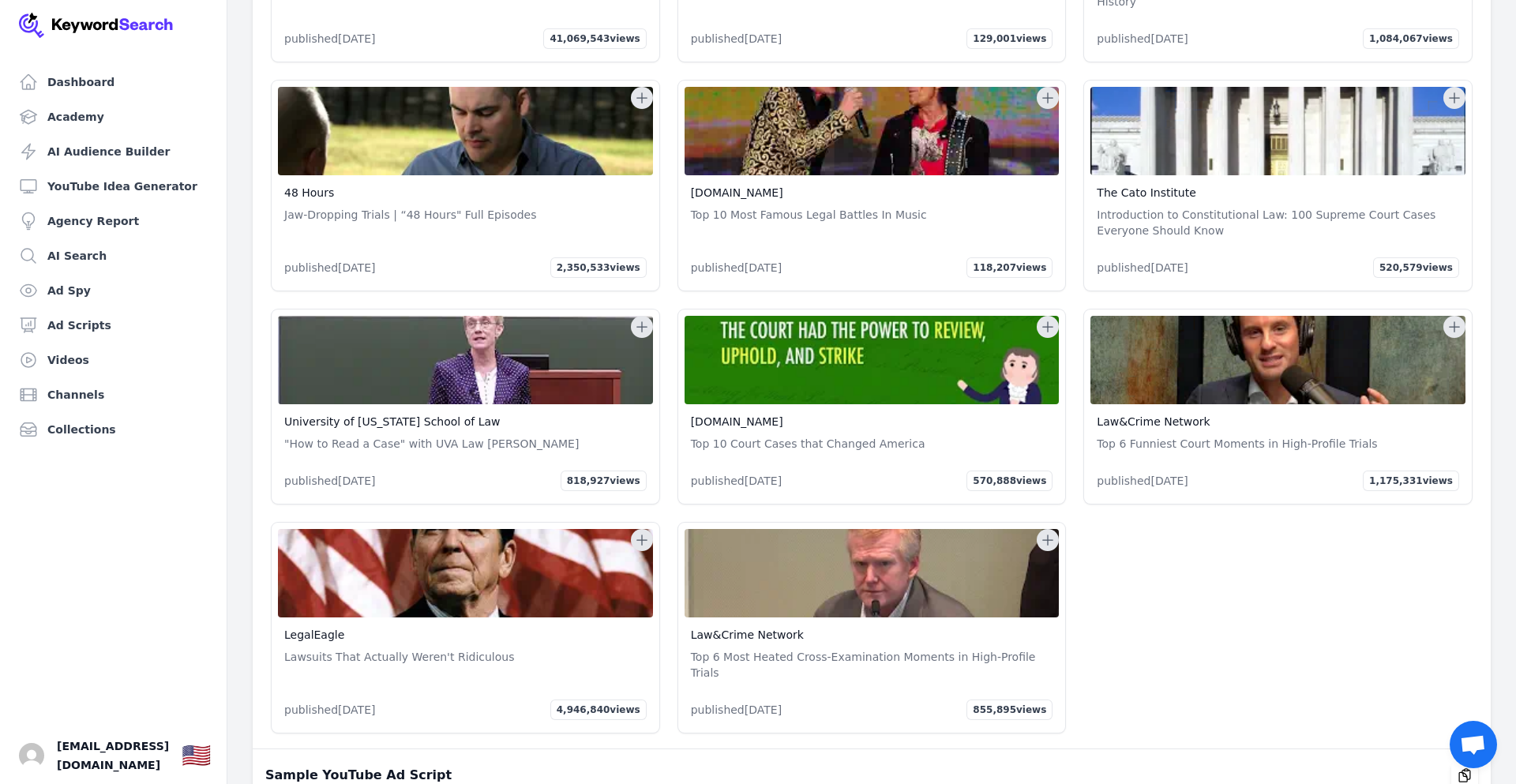
scroll to position [30866, 0]
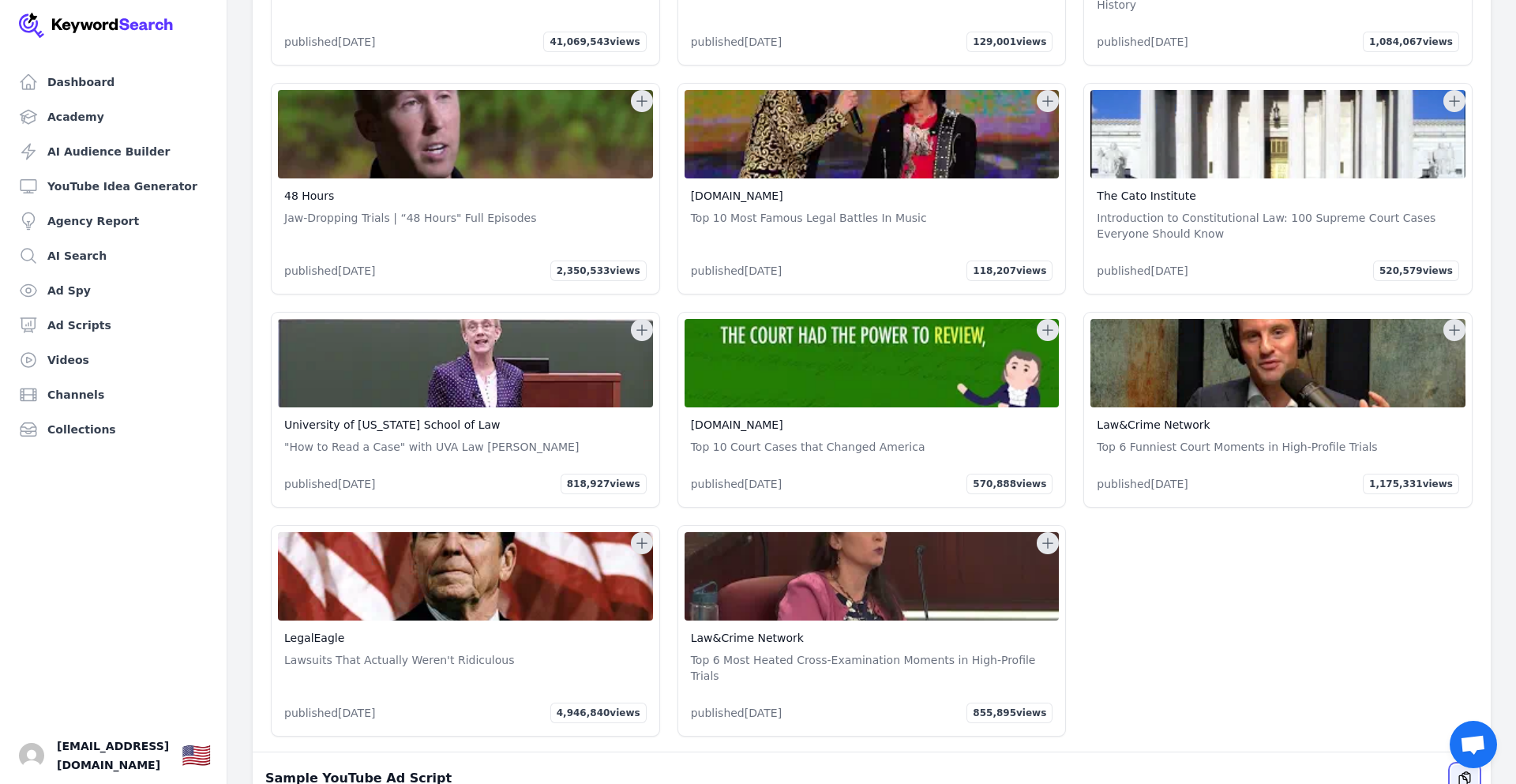
click at [1462, 770] on icon "button" at bounding box center [1464, 778] width 16 height 16
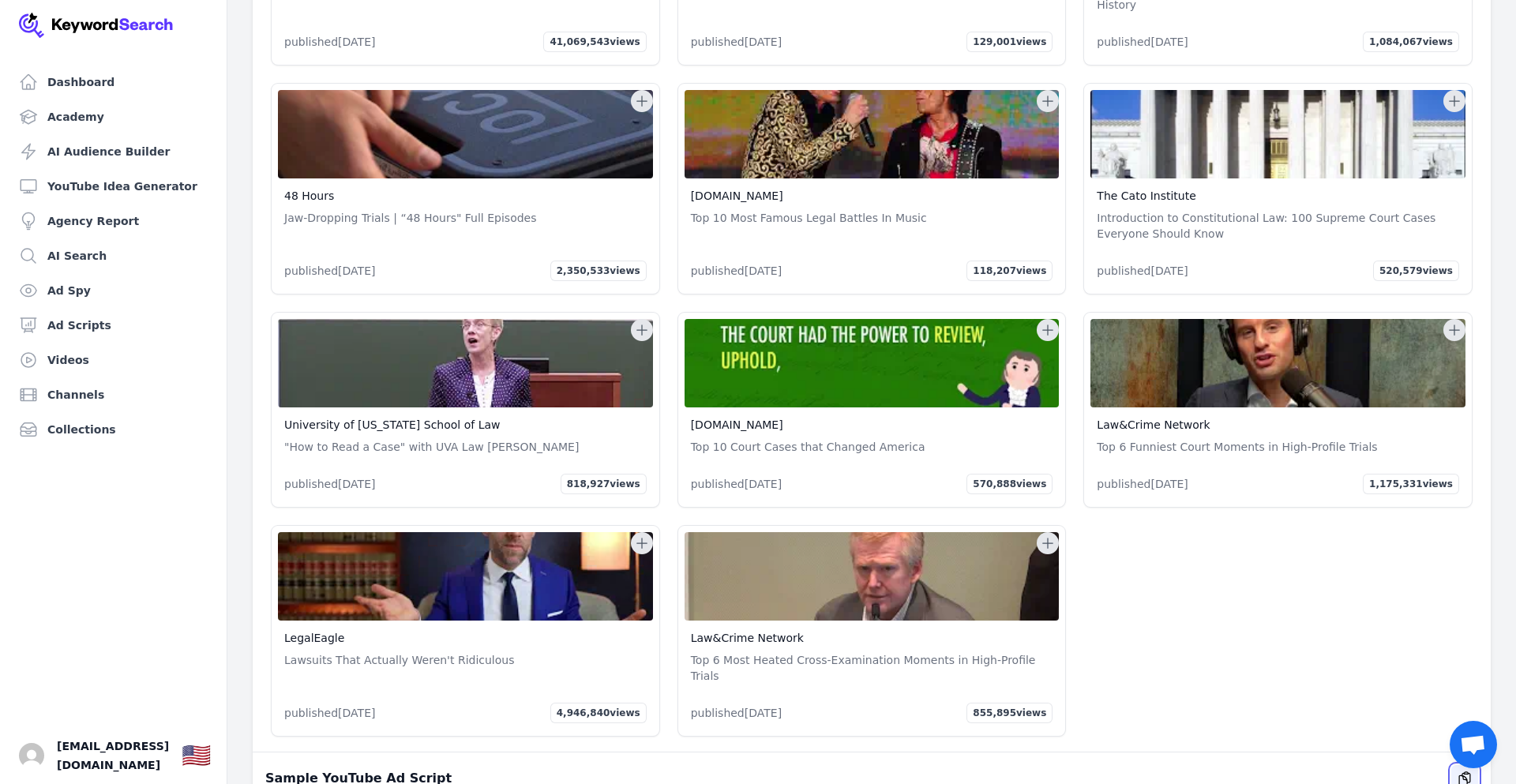
click at [1462, 770] on icon "button" at bounding box center [1464, 778] width 16 height 16
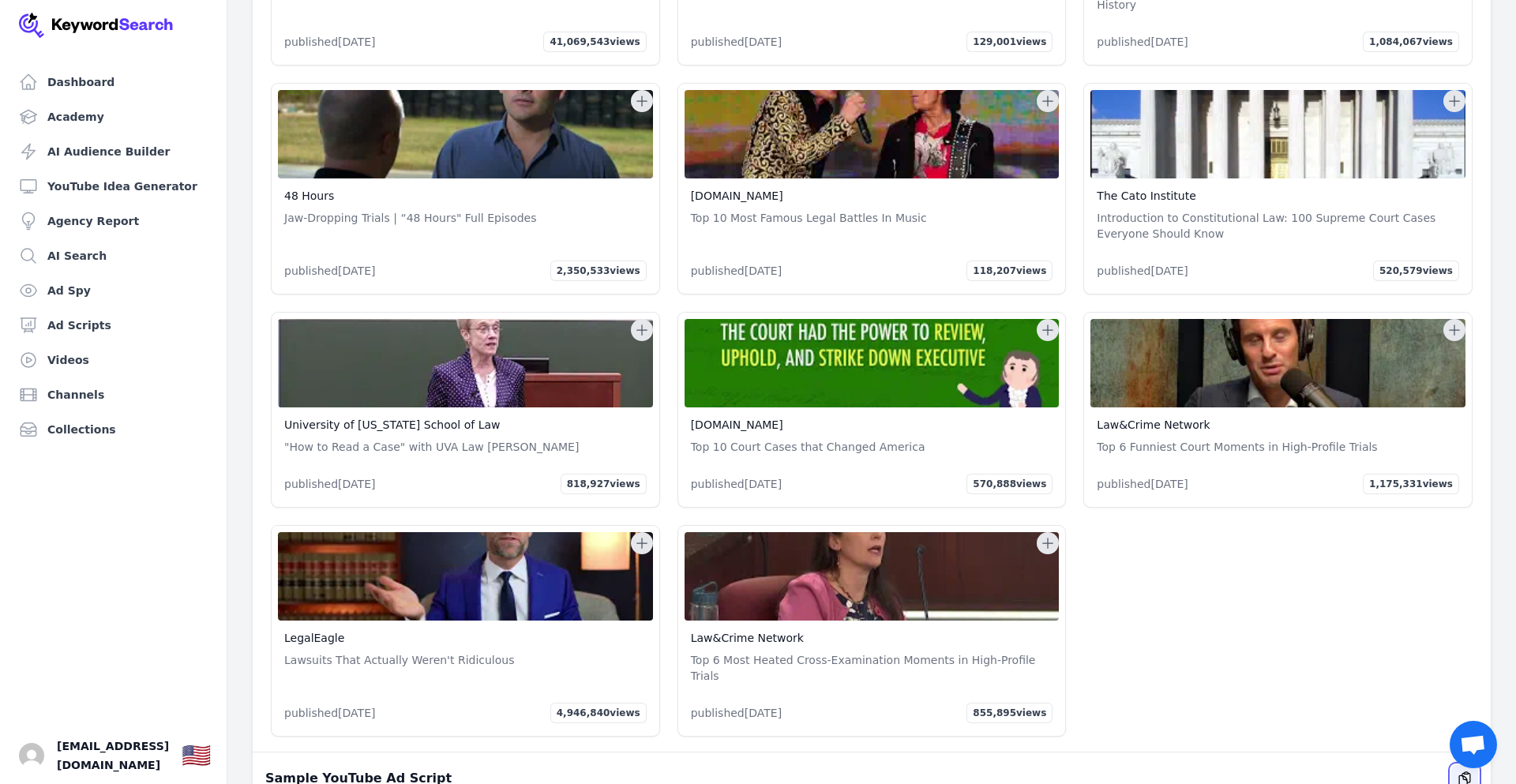
click at [1460, 770] on icon "button" at bounding box center [1464, 778] width 16 height 16
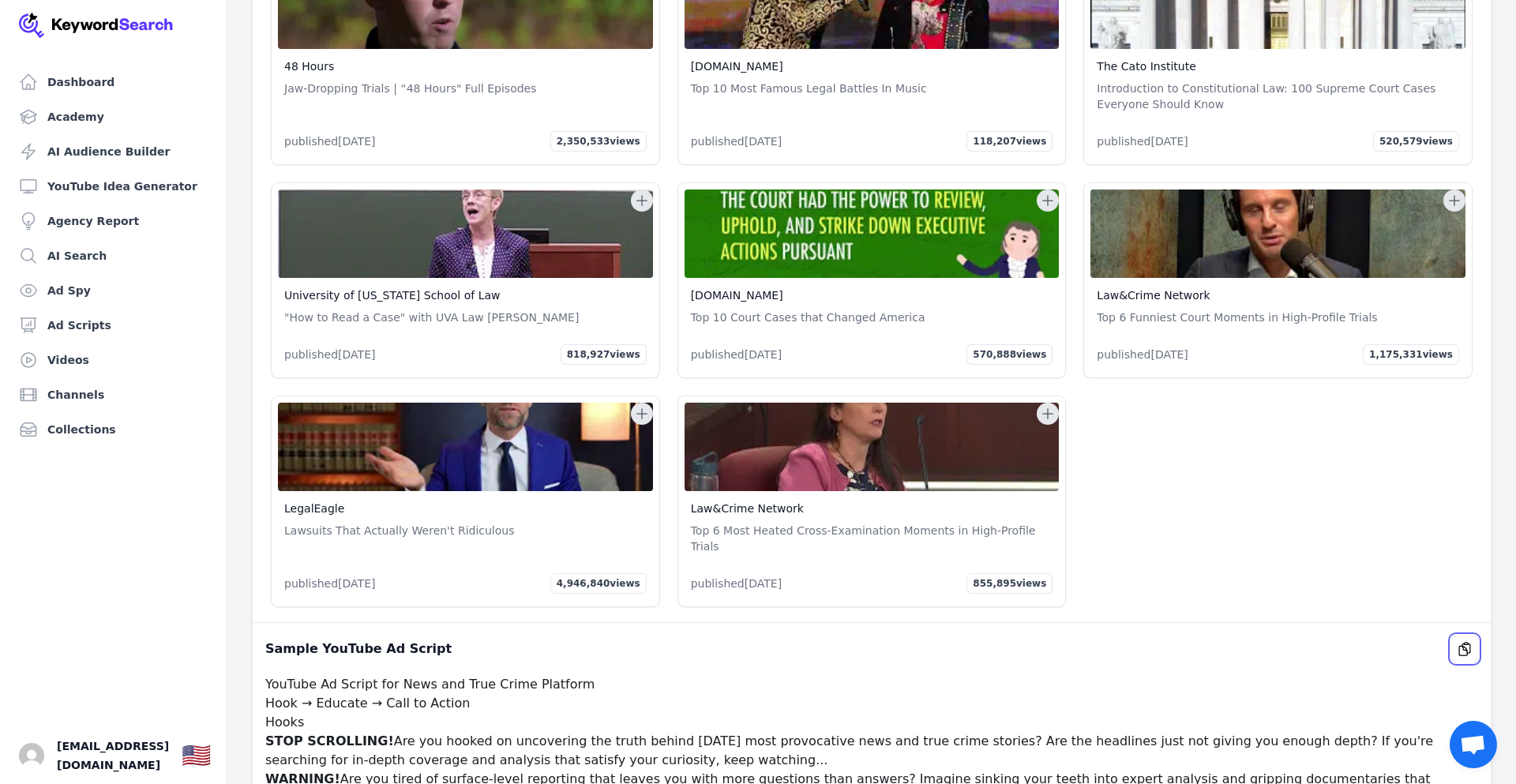
scroll to position [31023, 0]
